Goal: Transaction & Acquisition: Obtain resource

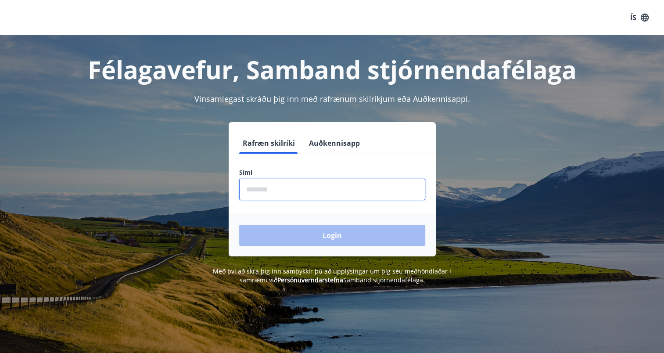
click at [289, 195] on input "phone" at bounding box center [332, 189] width 186 height 21
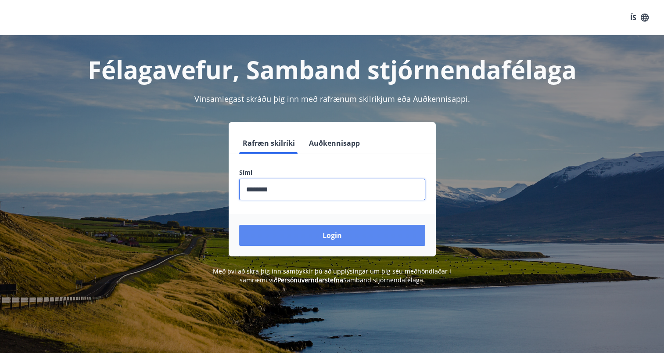
type input "********"
click at [344, 233] on button "Login" at bounding box center [332, 235] width 186 height 21
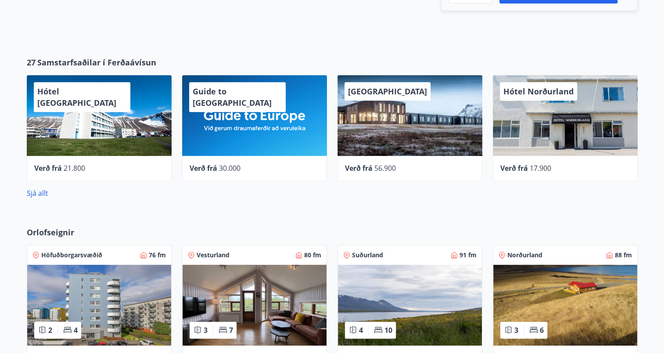
scroll to position [351, 0]
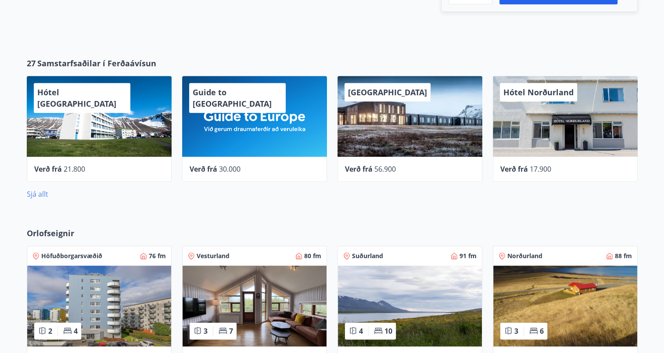
click at [36, 191] on link "Sjá allt" at bounding box center [37, 194] width 21 height 10
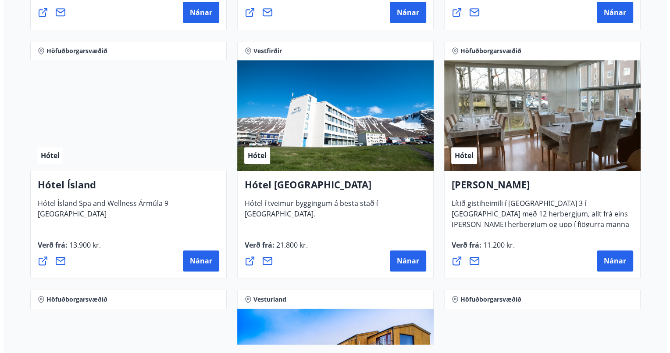
scroll to position [1123, 0]
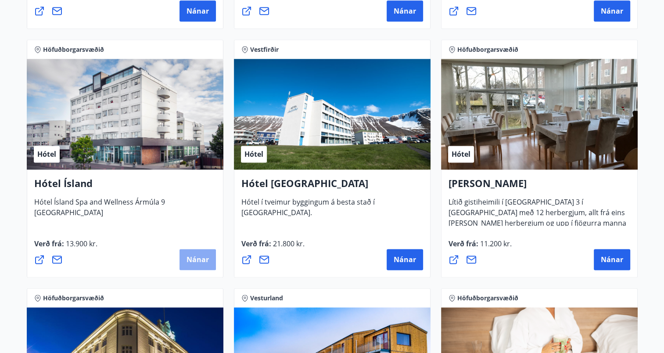
click at [200, 263] on span "Nánar" at bounding box center [197, 259] width 22 height 10
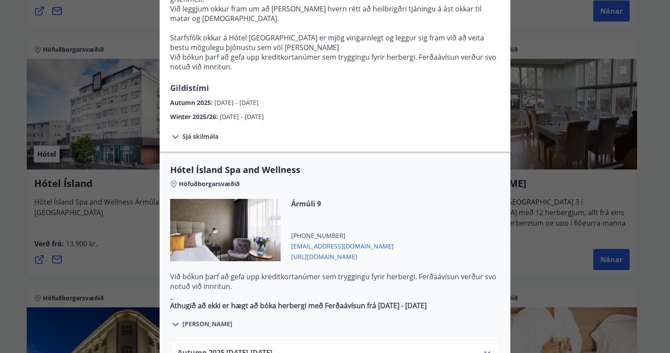
scroll to position [456, 0]
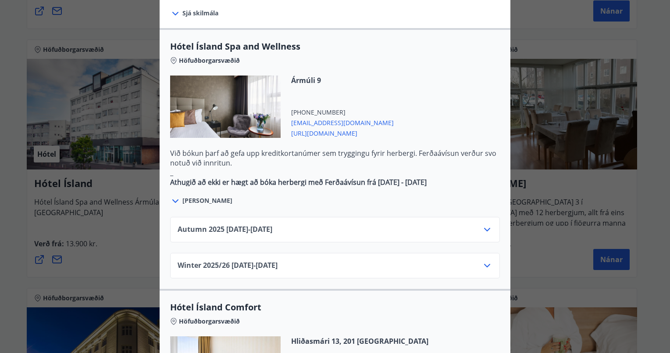
click at [484, 224] on icon at bounding box center [487, 229] width 11 height 11
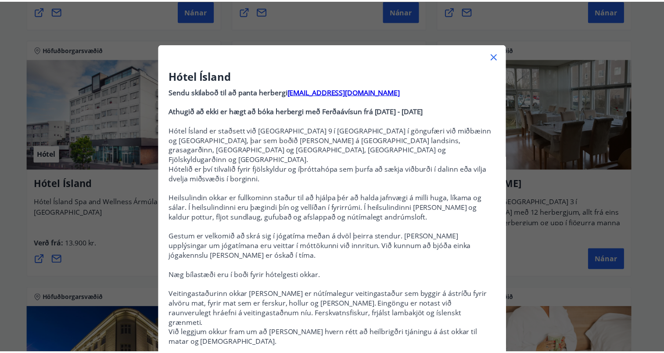
scroll to position [0, 0]
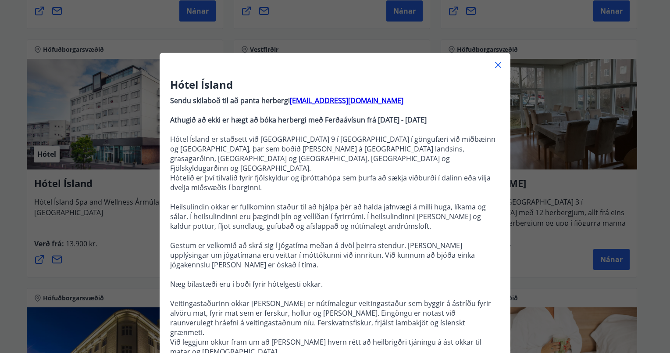
click at [495, 63] on icon at bounding box center [498, 65] width 11 height 11
